Goal: Task Accomplishment & Management: Use online tool/utility

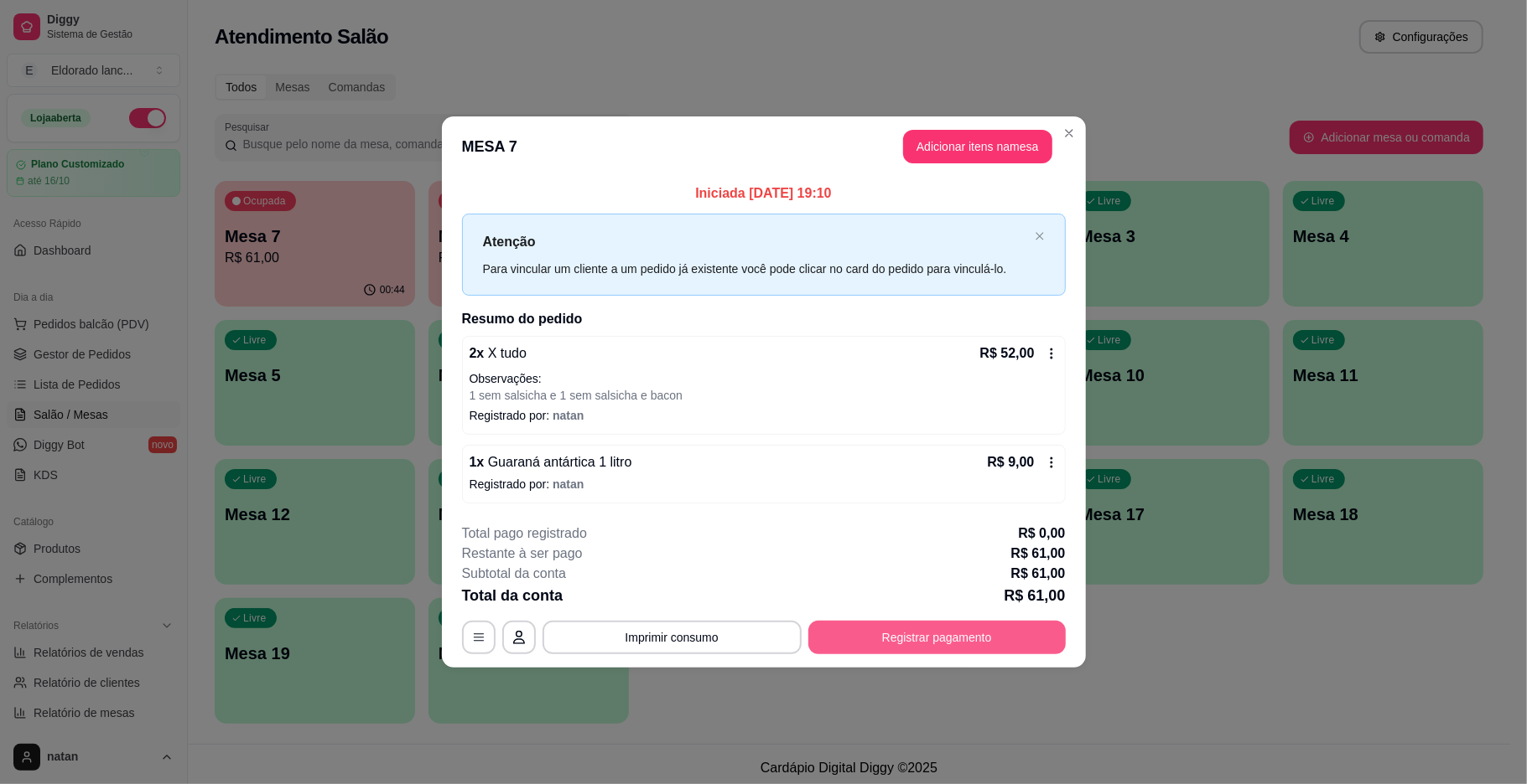
click at [842, 642] on button "Registrar pagamento" at bounding box center [936, 638] width 258 height 34
click at [597, 654] on button "Imprimir consumo" at bounding box center [672, 638] width 259 height 34
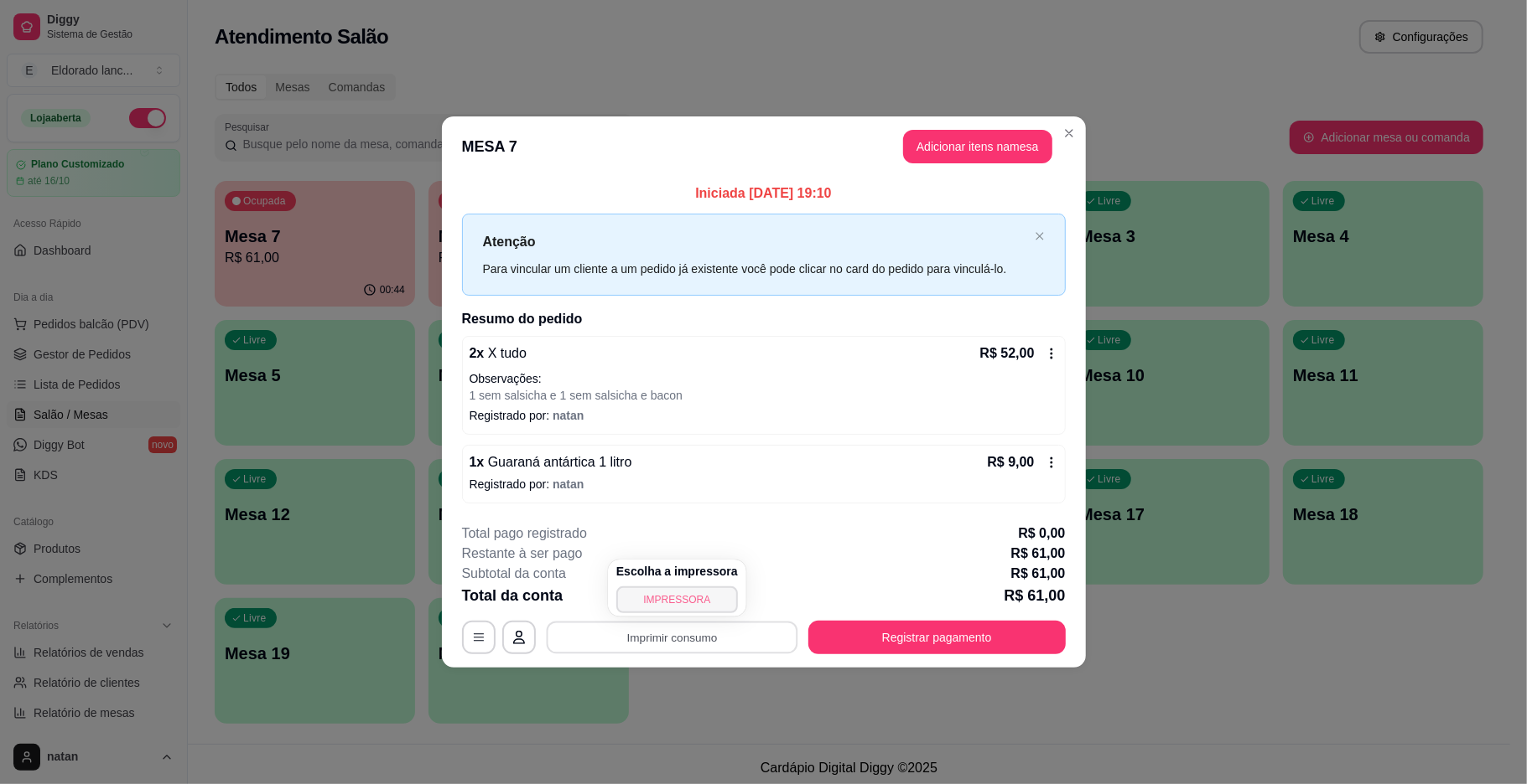
click at [637, 604] on button "IMPRESSORA" at bounding box center [677, 600] width 122 height 26
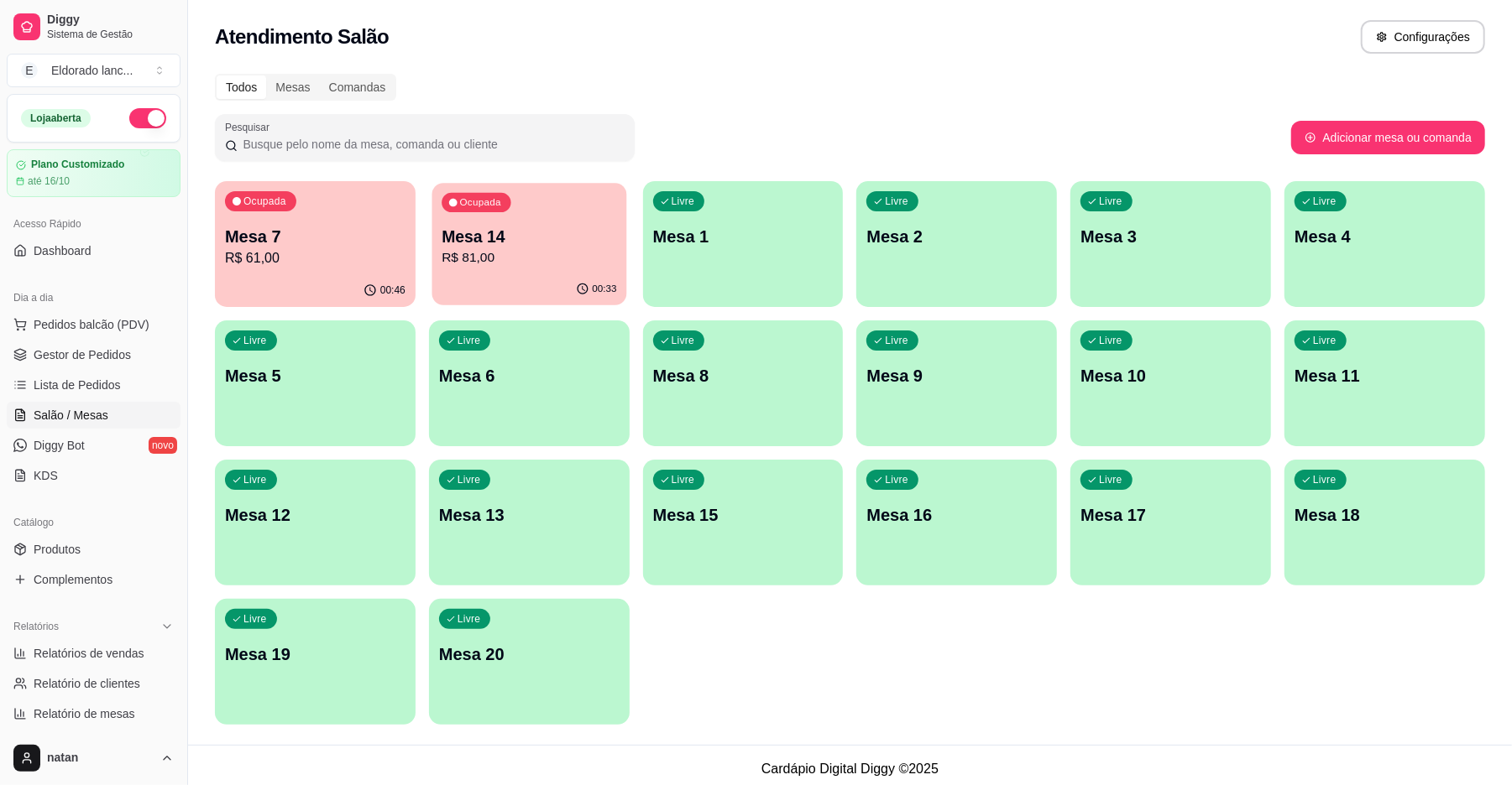
click at [578, 242] on p "Mesa 14" at bounding box center [528, 237] width 175 height 23
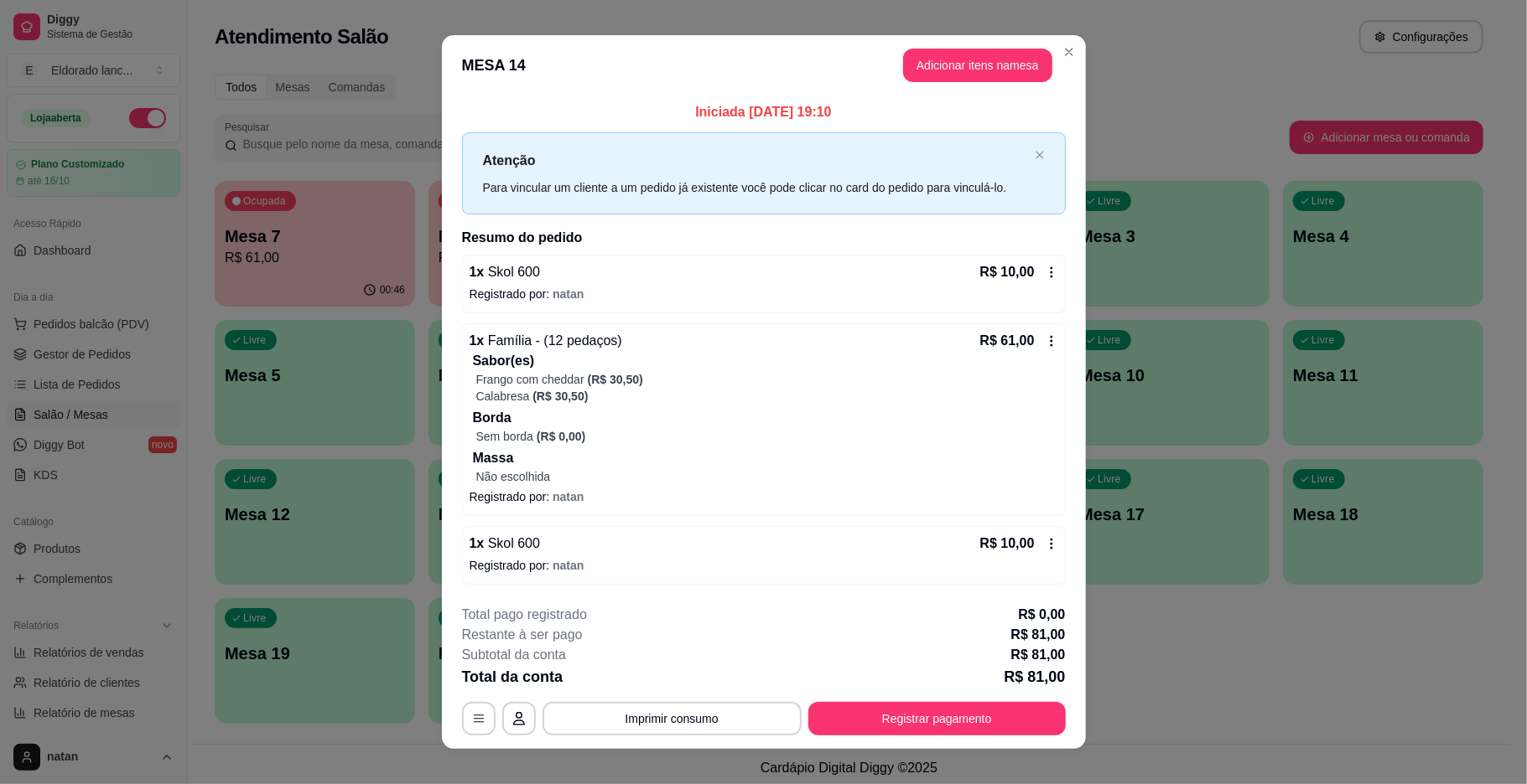
drag, startPoint x: 1069, startPoint y: 374, endPoint x: 1063, endPoint y: 345, distance: 29.6
click at [1063, 345] on div "Iniciada [DATE] 19:10 Atenção Para vincular um cliente a um pedido já existente…" at bounding box center [764, 342] width 644 height 495
click at [635, 717] on button "Imprimir consumo" at bounding box center [672, 719] width 259 height 34
click at [652, 672] on button "IMPRESSORA" at bounding box center [668, 681] width 117 height 26
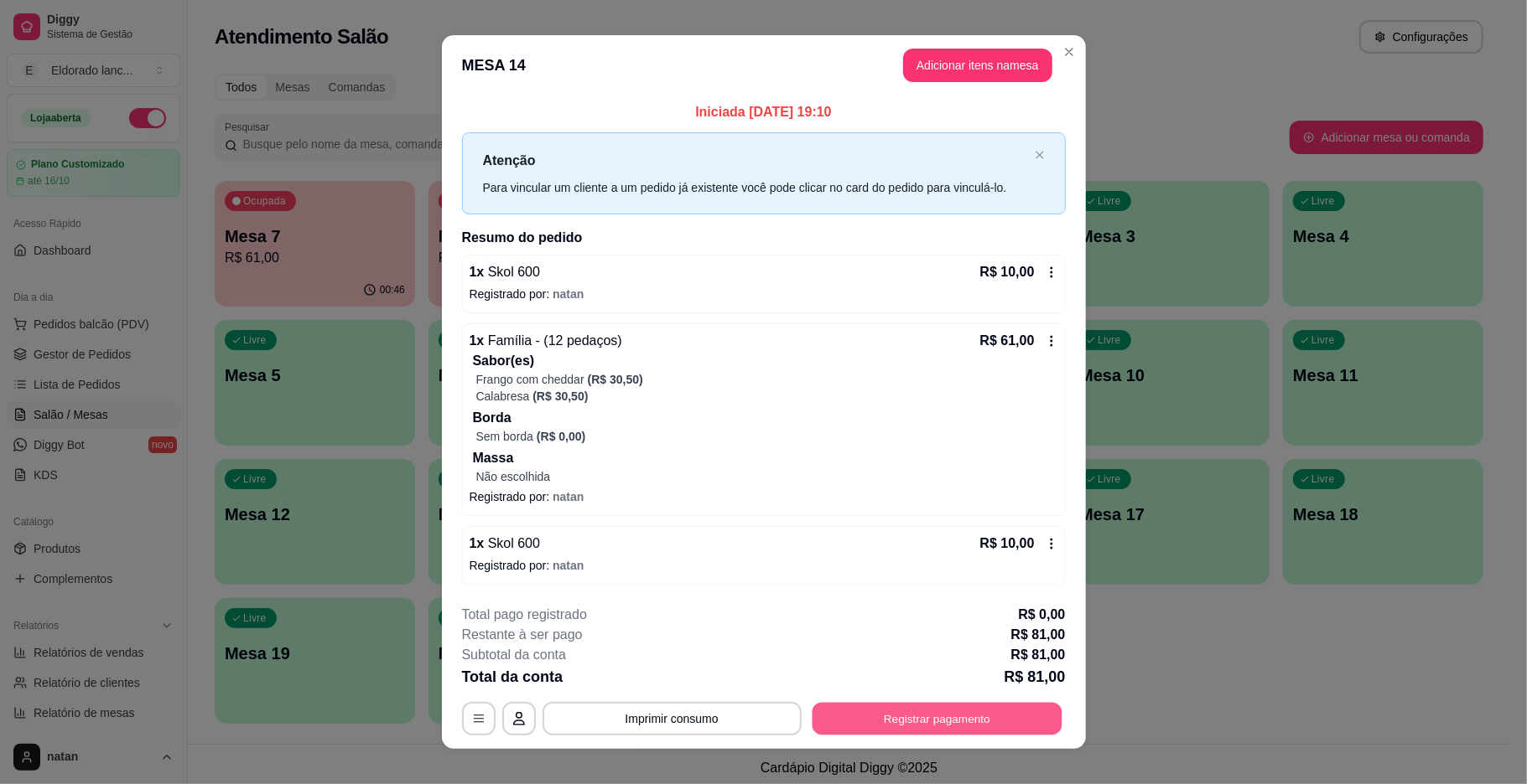
click at [836, 724] on button "Registrar pagamento" at bounding box center [936, 718] width 250 height 33
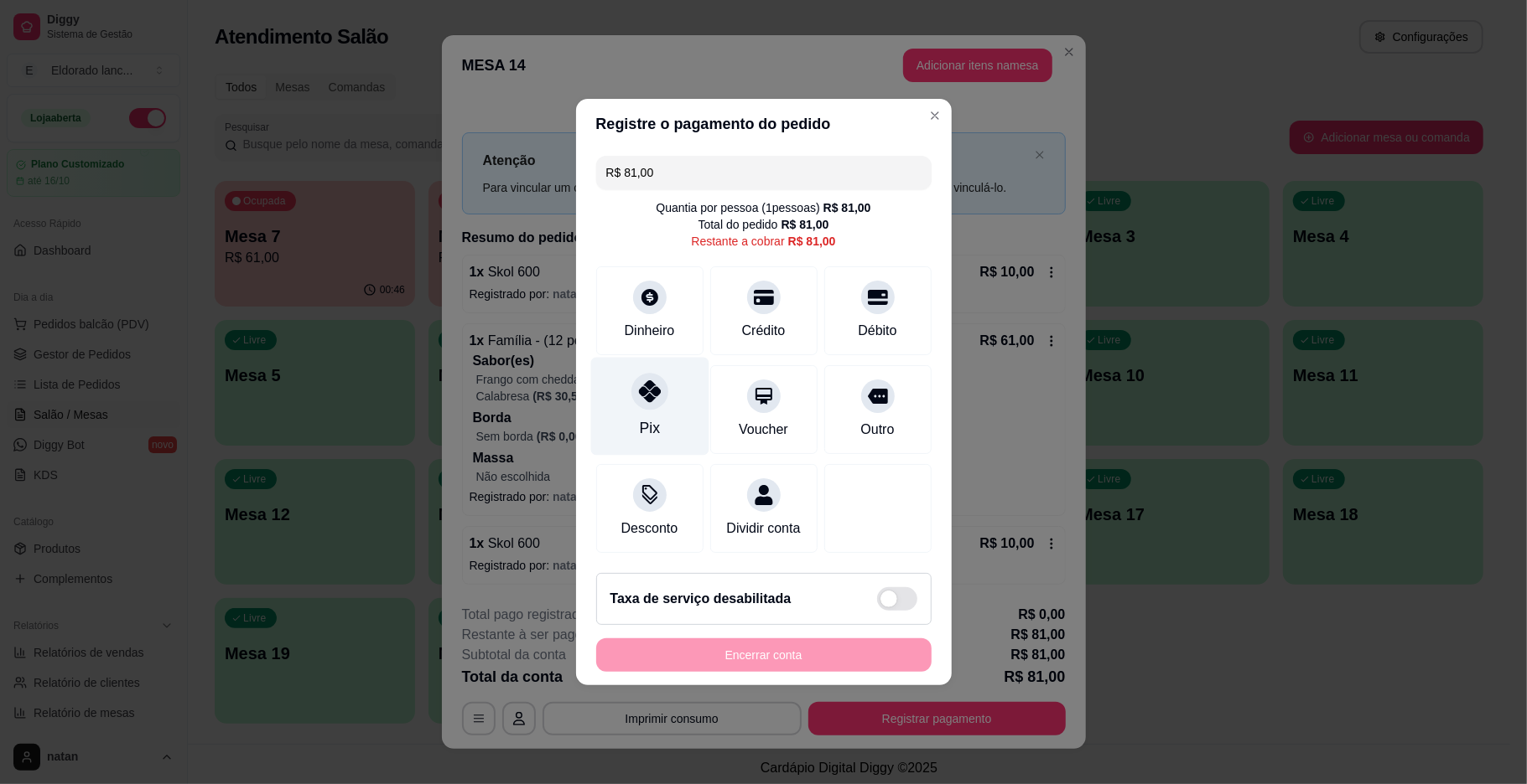
click at [663, 412] on div "Pix" at bounding box center [648, 407] width 118 height 98
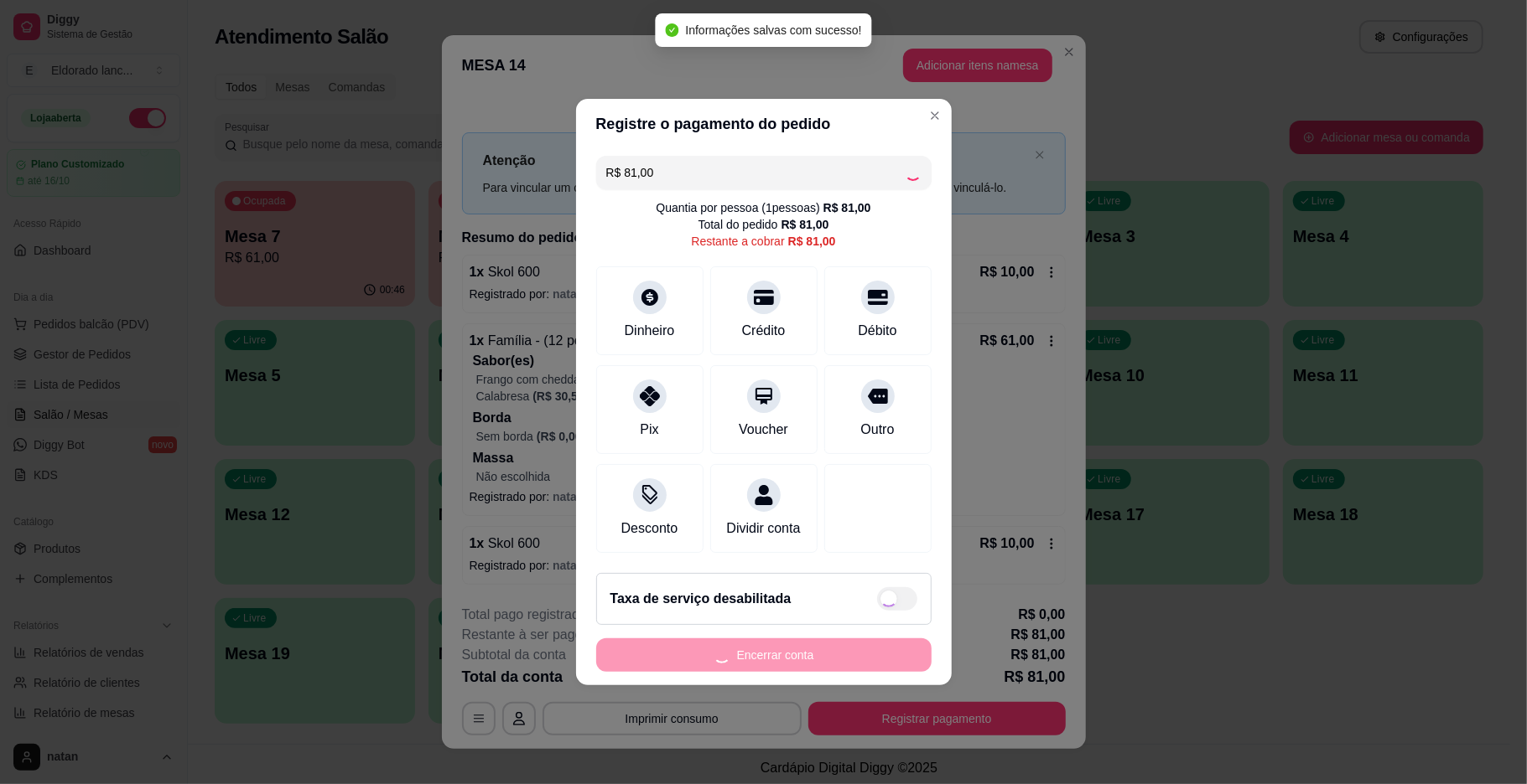
type input "R$ 0,00"
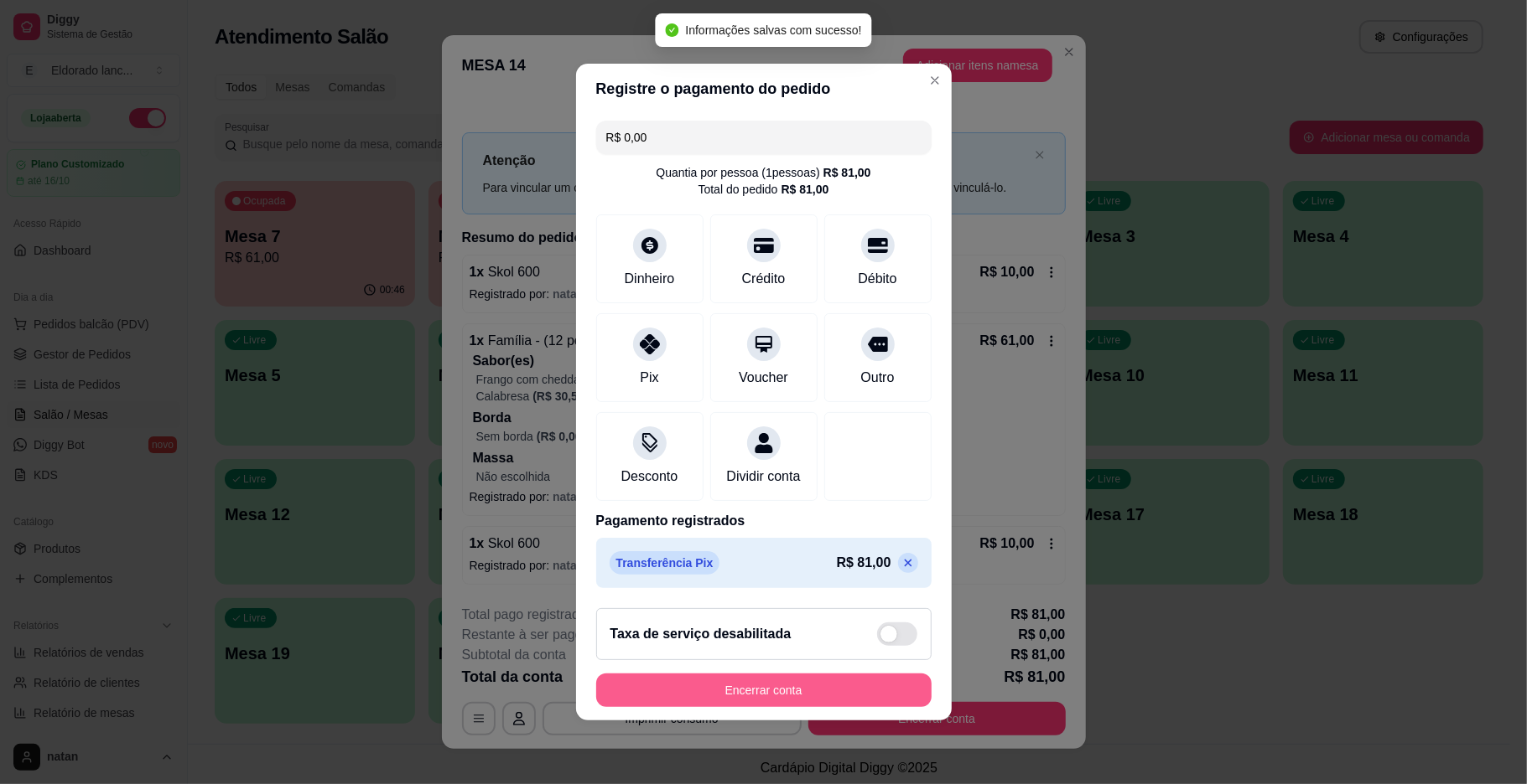
click at [829, 708] on button "Encerrar conta" at bounding box center [764, 691] width 335 height 34
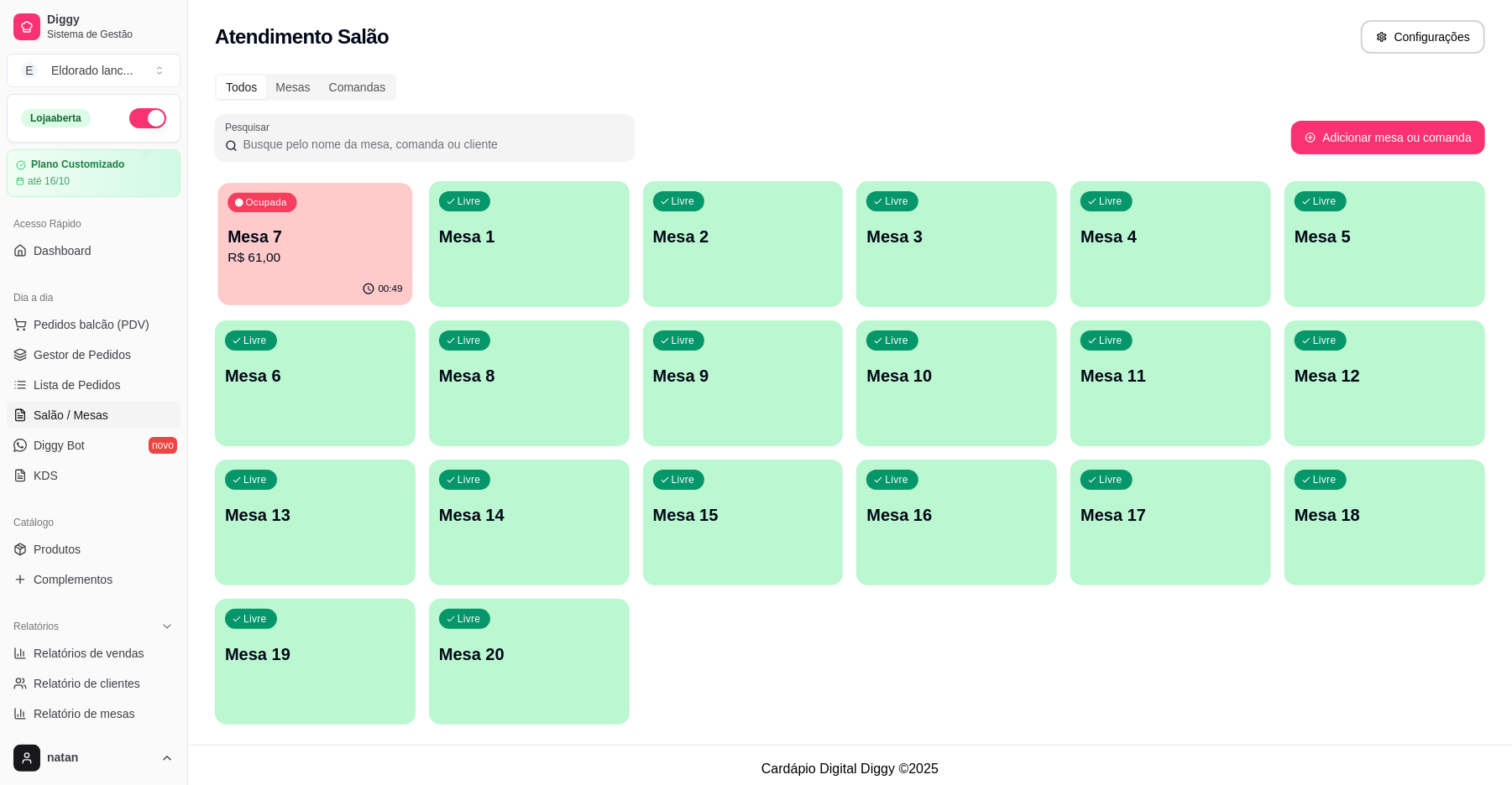
click at [369, 274] on button "Ocupada Mesa 7 R$ 61,00 00:49" at bounding box center [316, 245] width 195 height 123
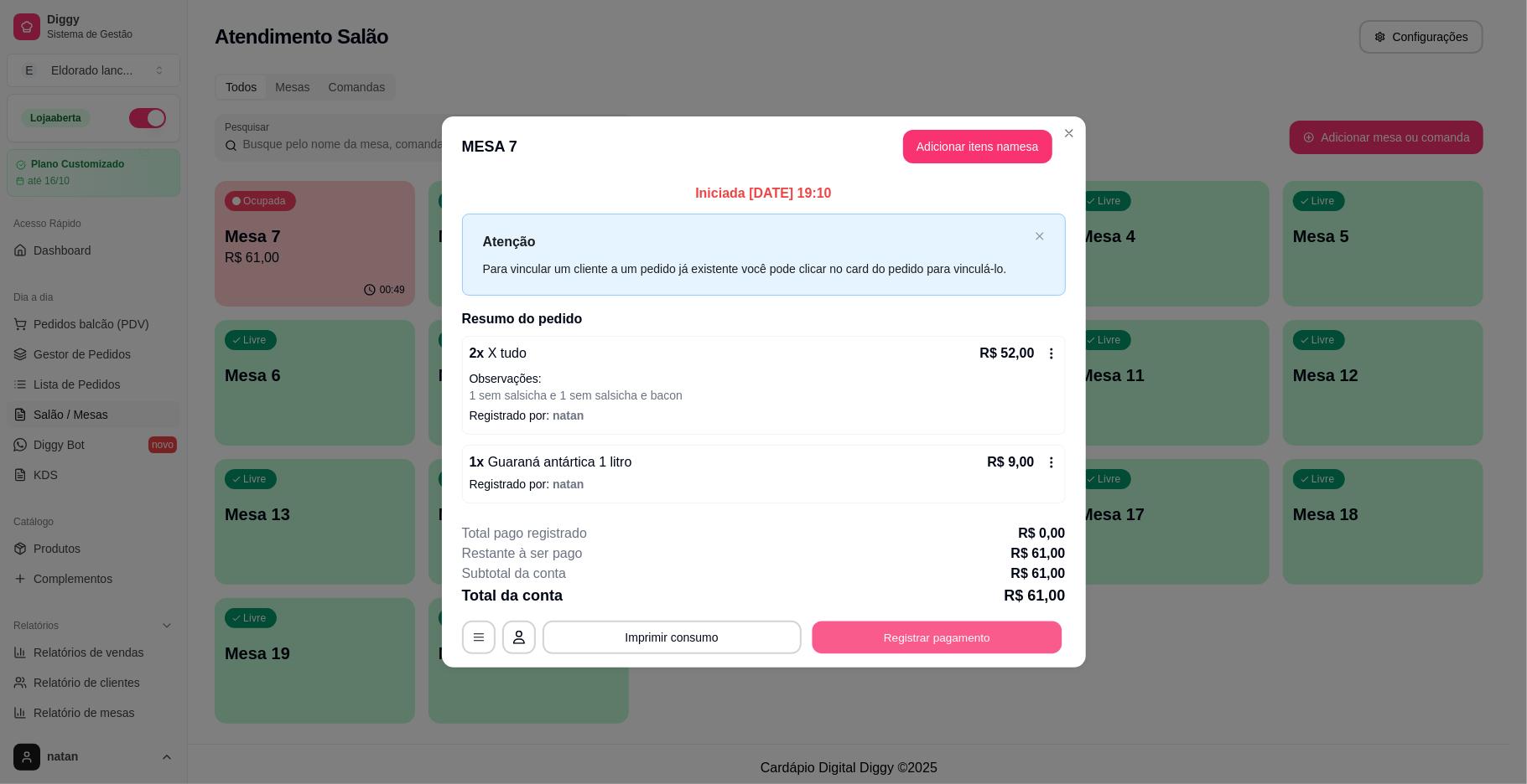
click at [839, 639] on button "Registrar pagamento" at bounding box center [936, 637] width 250 height 33
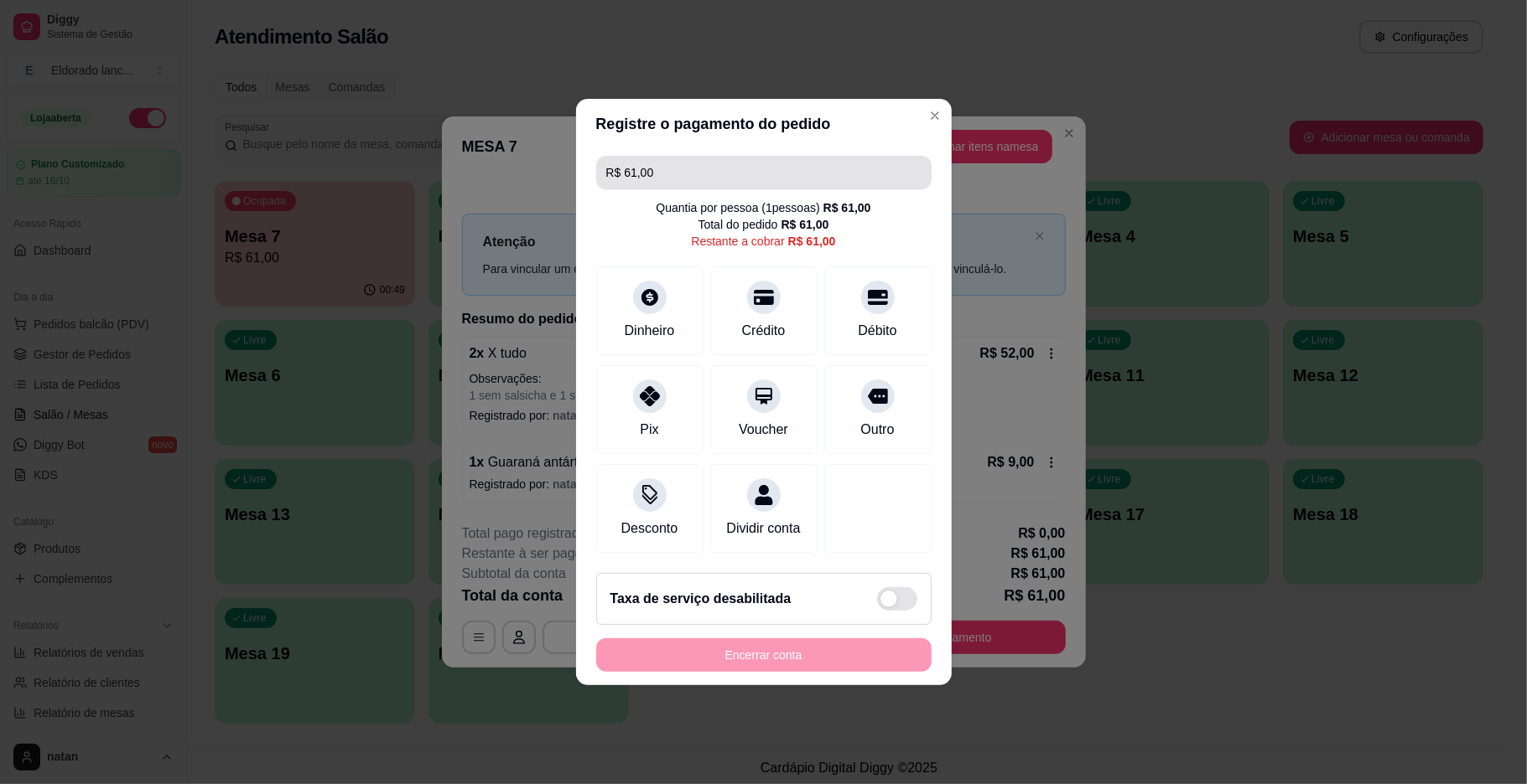
click at [739, 172] on input "R$ 61,00" at bounding box center [764, 173] width 315 height 34
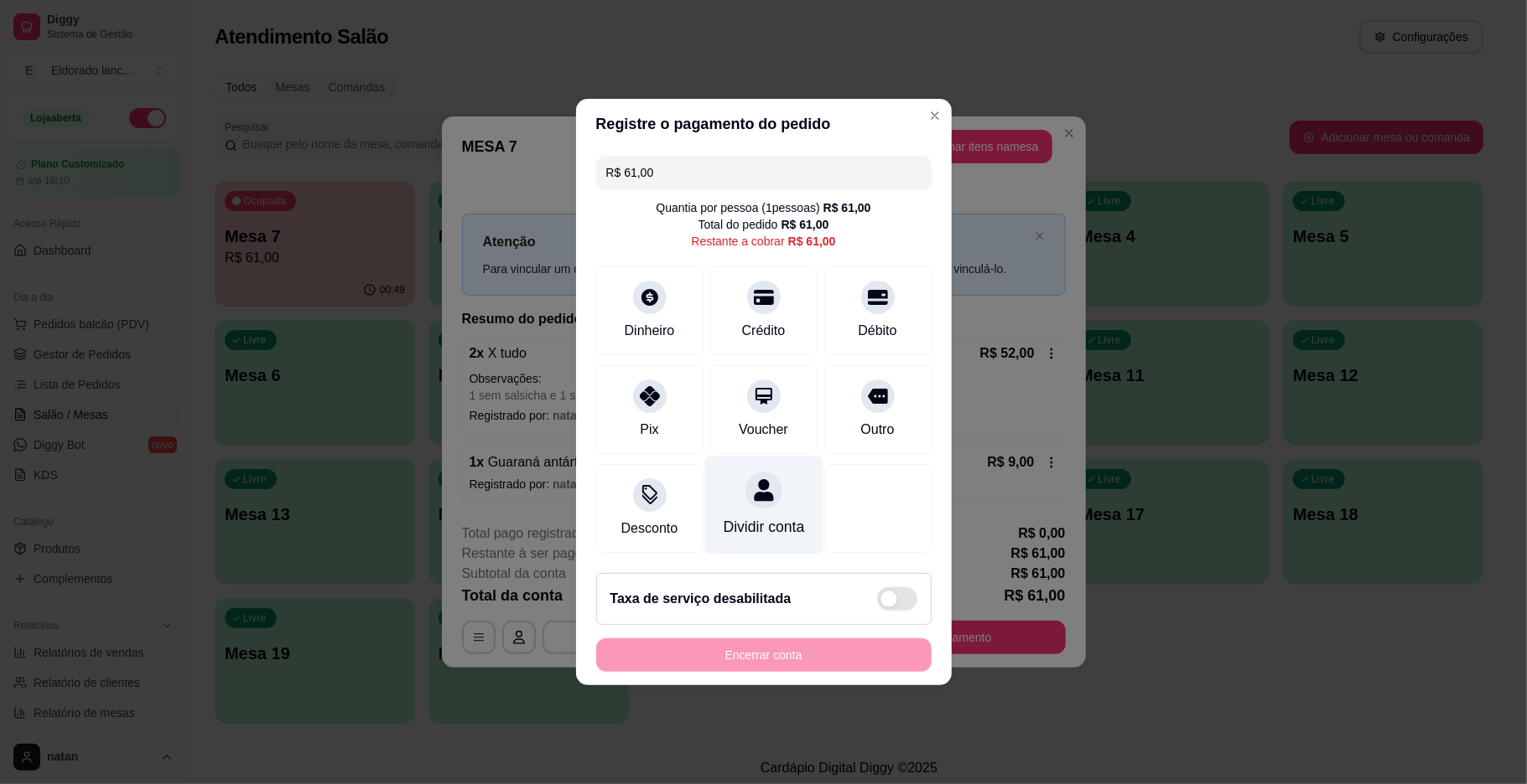
click at [734, 525] on div "Dividir conta" at bounding box center [764, 526] width 81 height 22
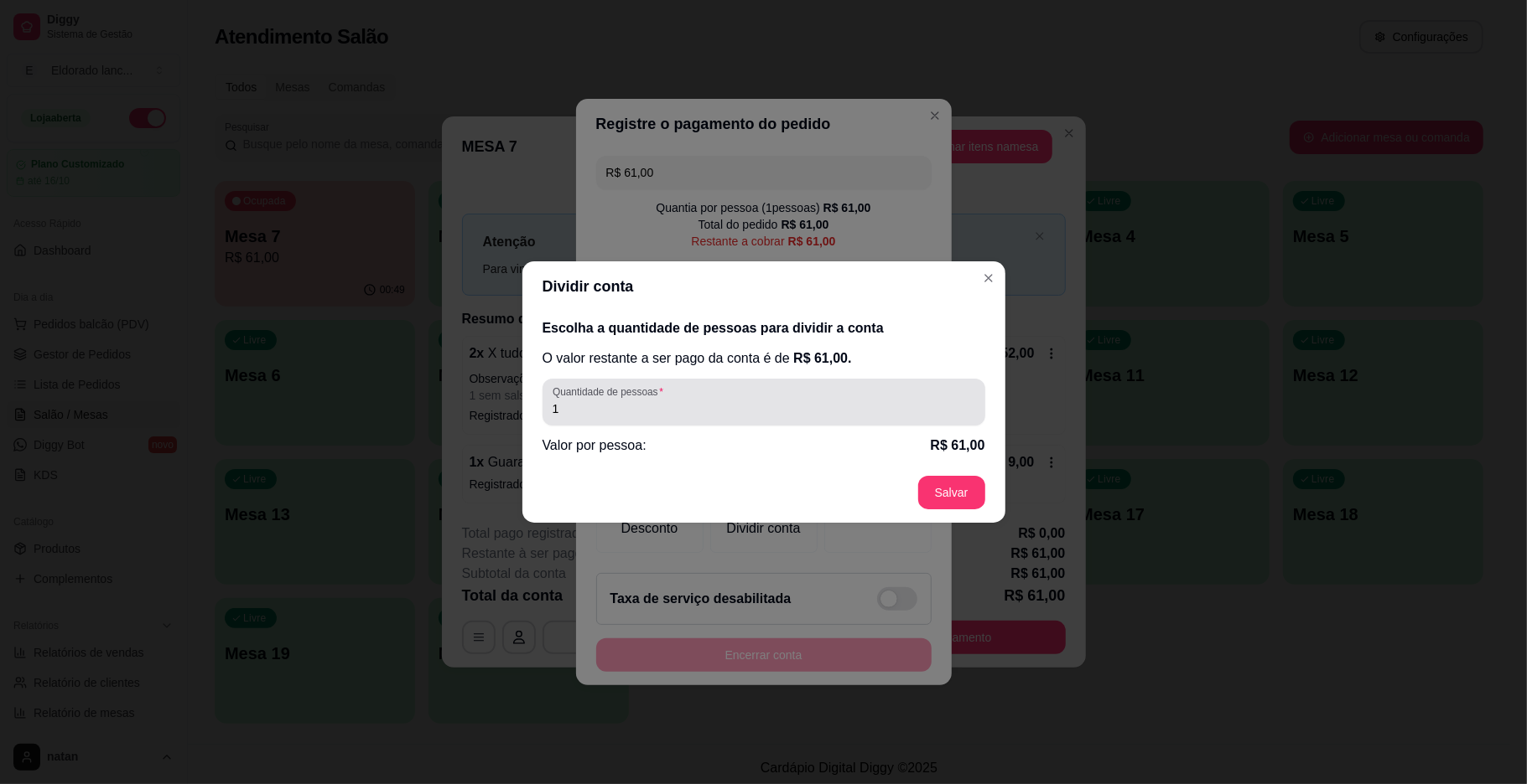
click at [696, 407] on input "1" at bounding box center [764, 409] width 423 height 17
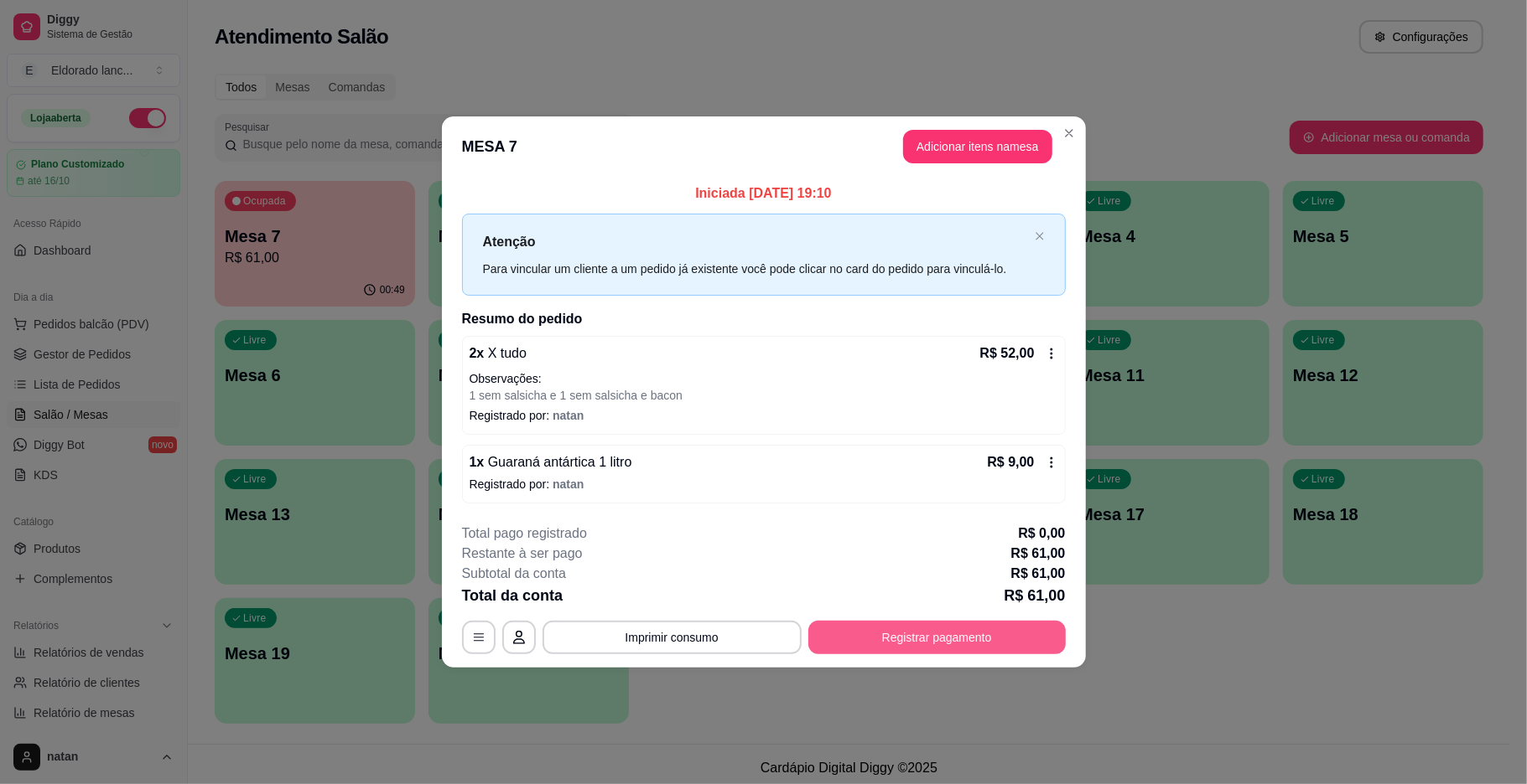
click at [980, 634] on button "Registrar pagamento" at bounding box center [936, 638] width 258 height 34
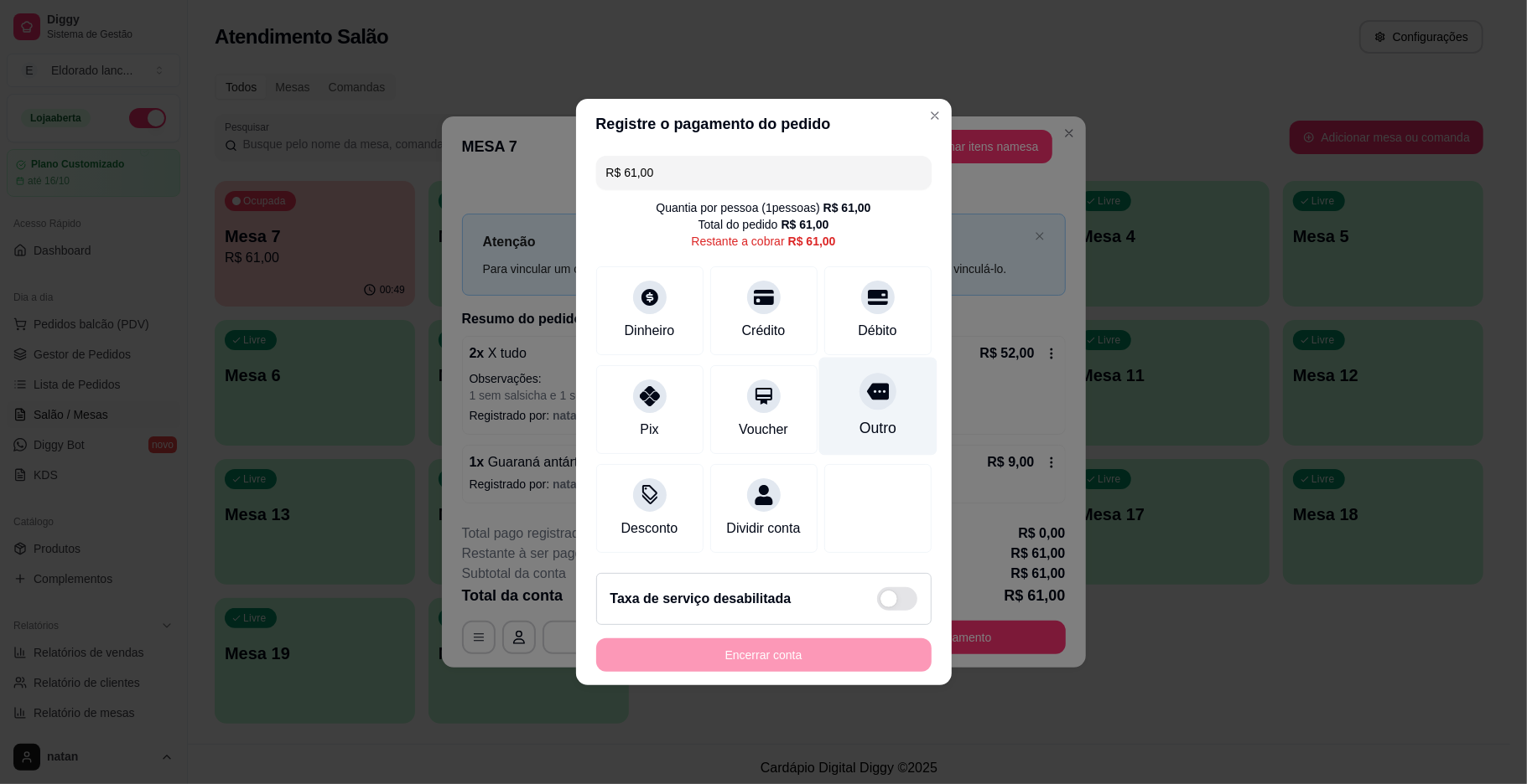
click at [879, 429] on div "Outro" at bounding box center [877, 427] width 37 height 22
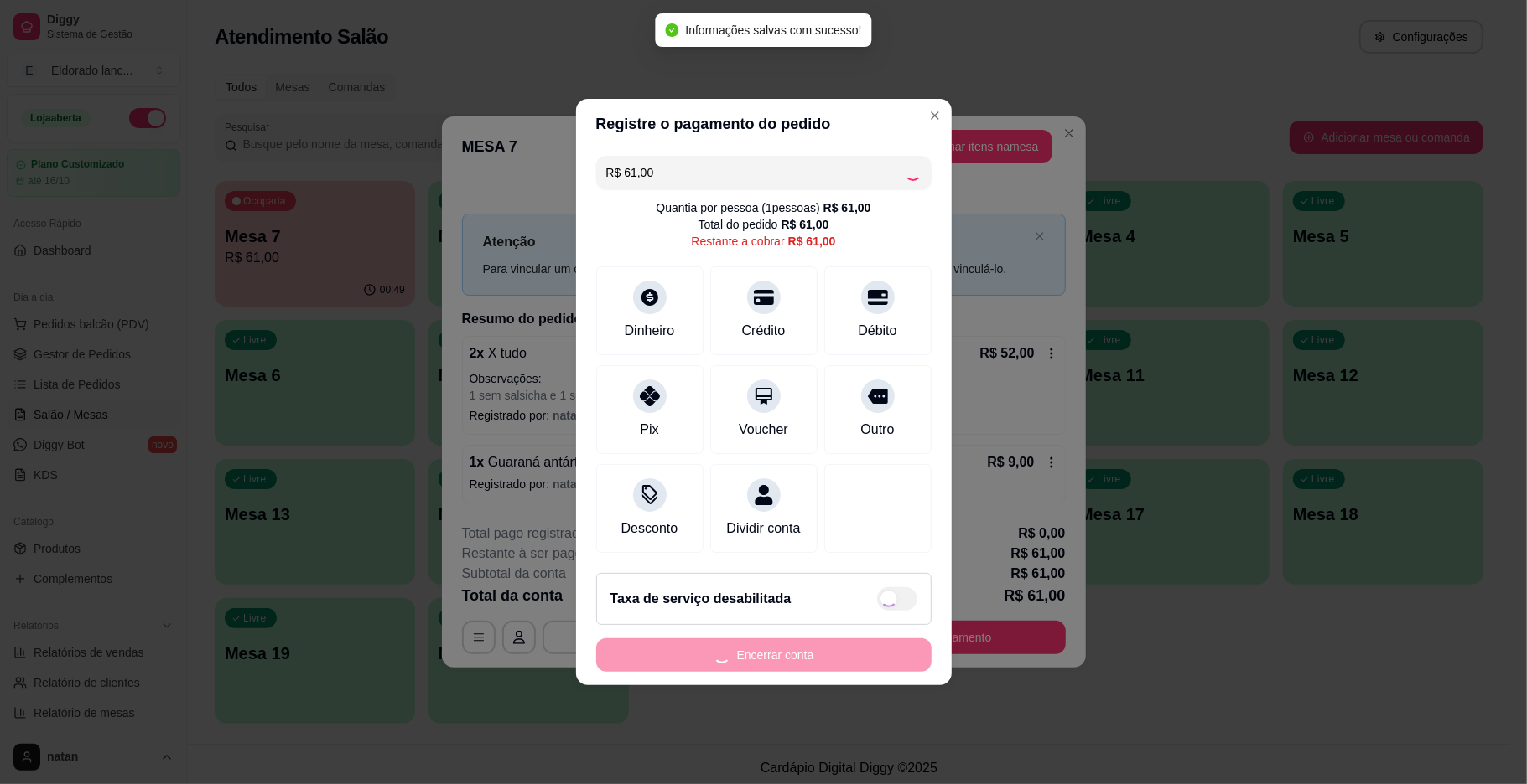
type input "R$ 0,00"
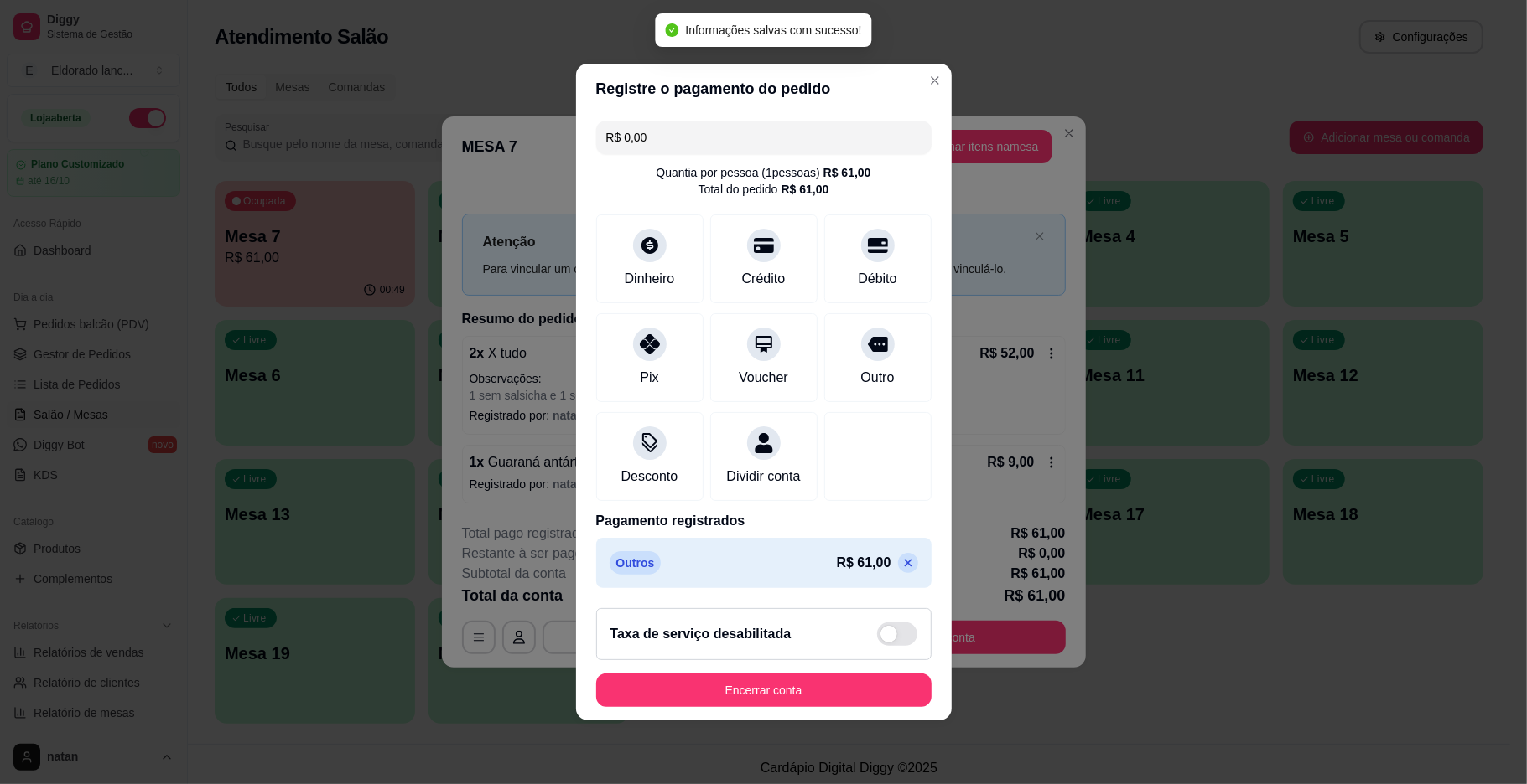
click at [842, 721] on footer "Taxa de serviço desabilitada Encerrar conta" at bounding box center [764, 658] width 376 height 125
click at [842, 708] on button "Encerrar conta" at bounding box center [764, 691] width 335 height 34
